Goal: Information Seeking & Learning: Learn about a topic

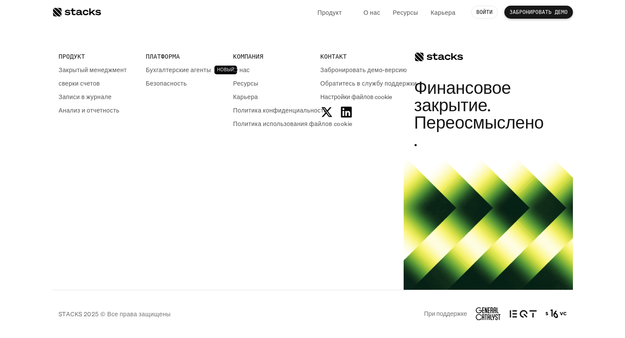
scroll to position [1700, 0]
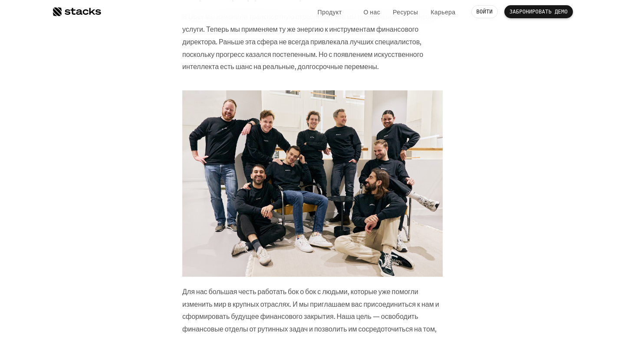
scroll to position [1537, 0]
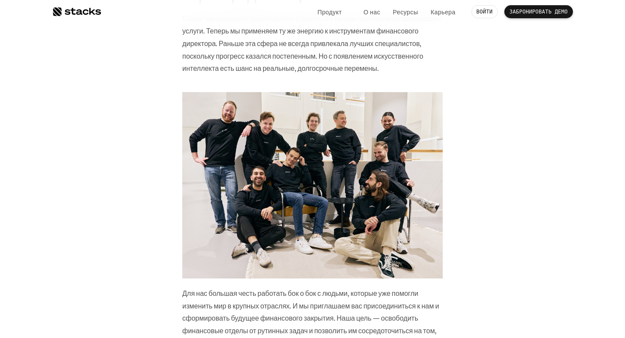
click at [415, 106] on img at bounding box center [312, 185] width 260 height 186
click at [418, 105] on img at bounding box center [312, 185] width 260 height 186
click at [424, 122] on img at bounding box center [312, 185] width 260 height 186
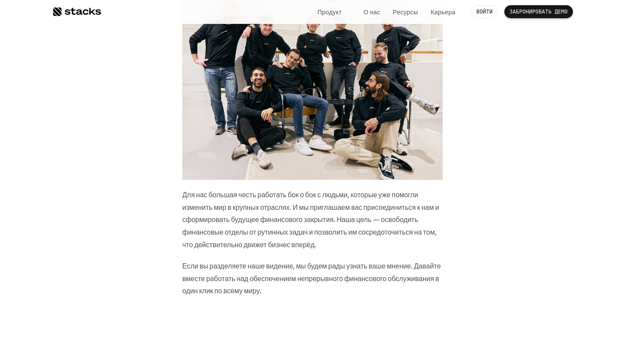
scroll to position [1637, 0]
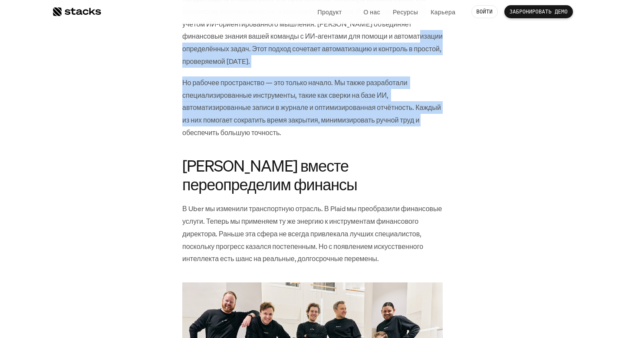
drag, startPoint x: 424, startPoint y: 117, endPoint x: 423, endPoint y: 38, distance: 78.5
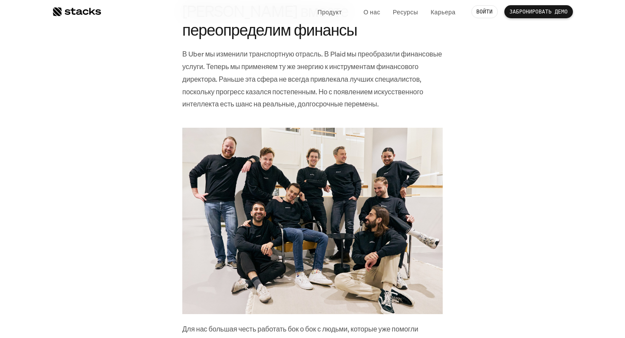
scroll to position [1502, 0]
